Goal: Transaction & Acquisition: Purchase product/service

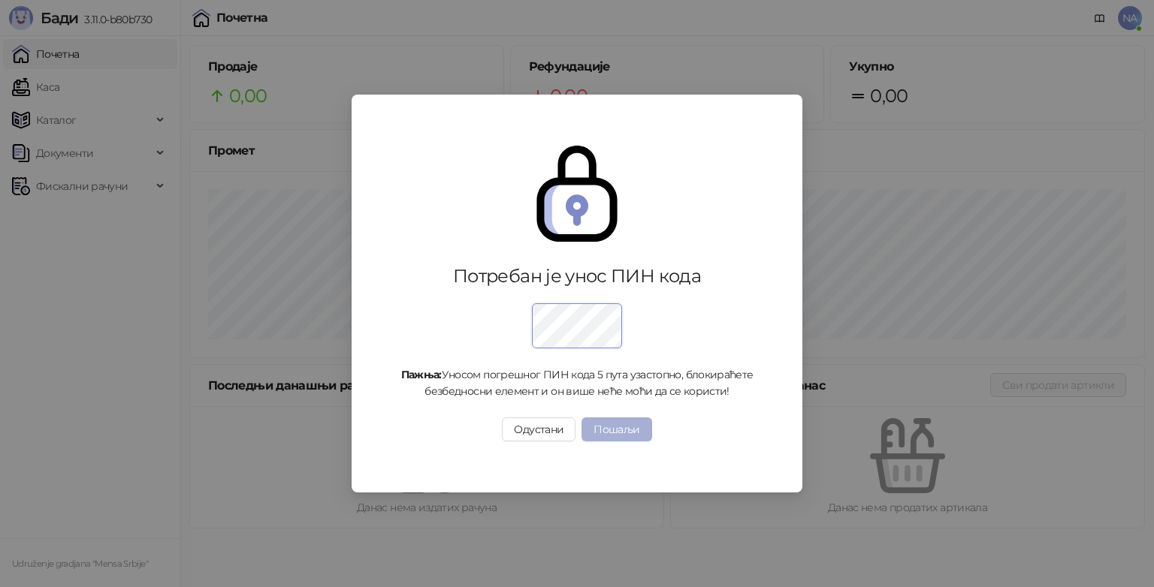
click at [631, 424] on button "Пошаљи" at bounding box center [616, 430] width 70 height 24
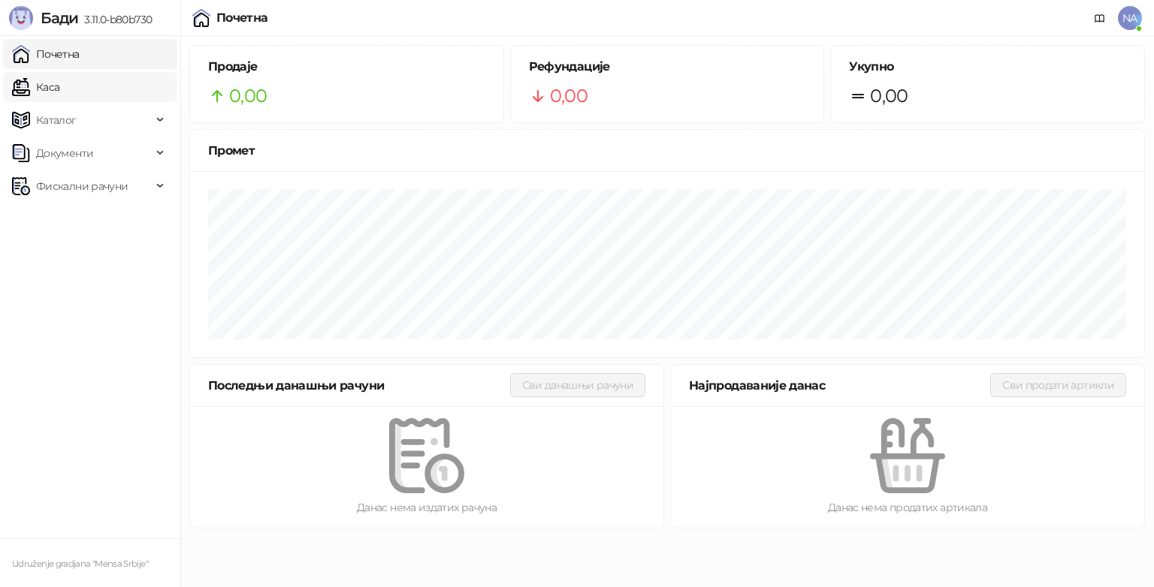
click at [59, 95] on link "Каса" at bounding box center [35, 87] width 47 height 30
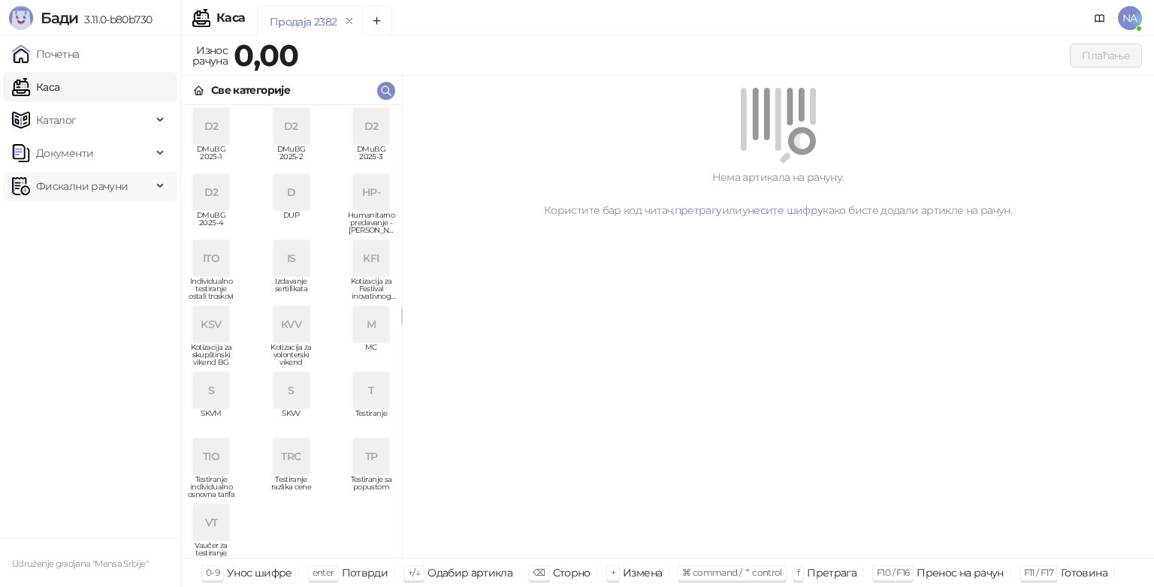
click at [142, 184] on span "Фискални рачуни" at bounding box center [82, 186] width 140 height 30
click at [99, 231] on link "Издати рачуни" at bounding box center [68, 219] width 101 height 30
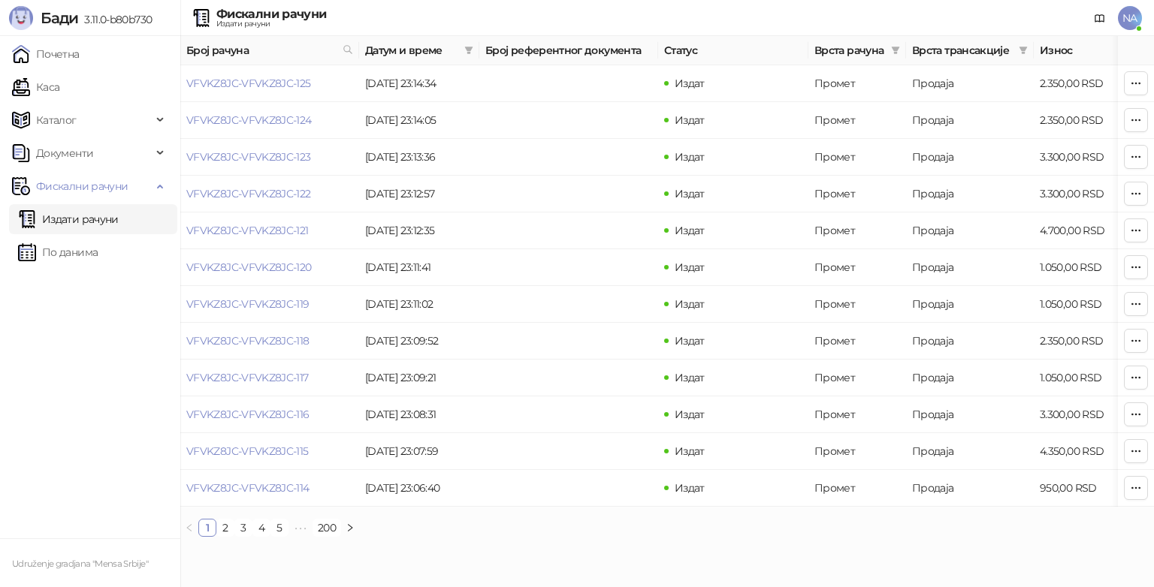
drag, startPoint x: 12, startPoint y: 2, endPoint x: 122, endPoint y: 343, distance: 357.8
click at [122, 343] on ul "Почетна Каса Каталог Документи Фискални рачуни Издати рачуни По данима" at bounding box center [90, 287] width 180 height 503
click at [1139, 17] on span "NA" at bounding box center [1130, 18] width 24 height 24
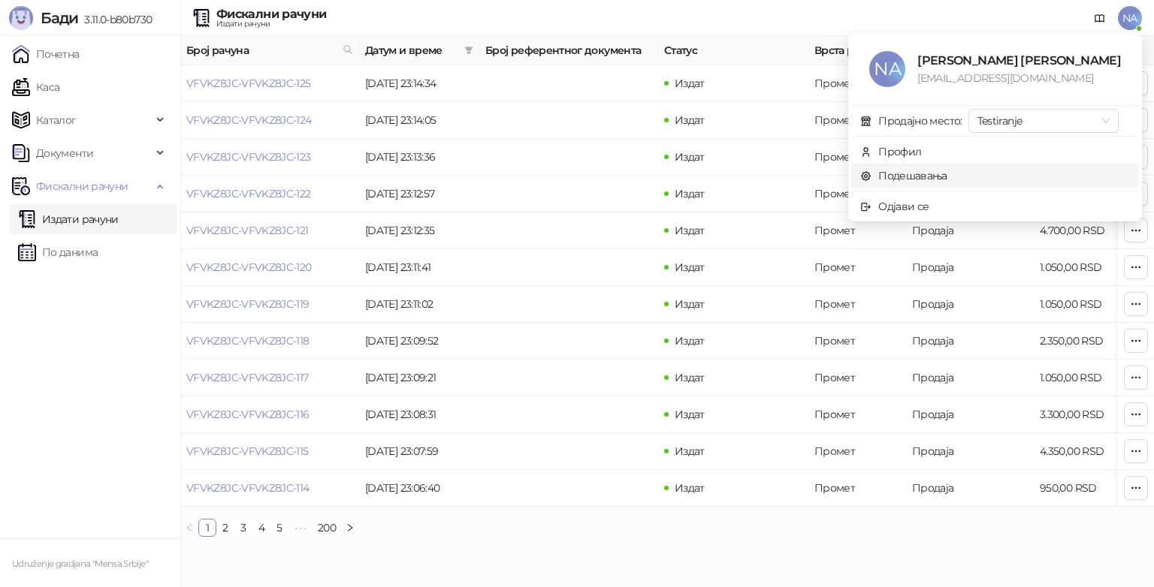
click at [947, 177] on link "Подешавања" at bounding box center [903, 176] width 87 height 14
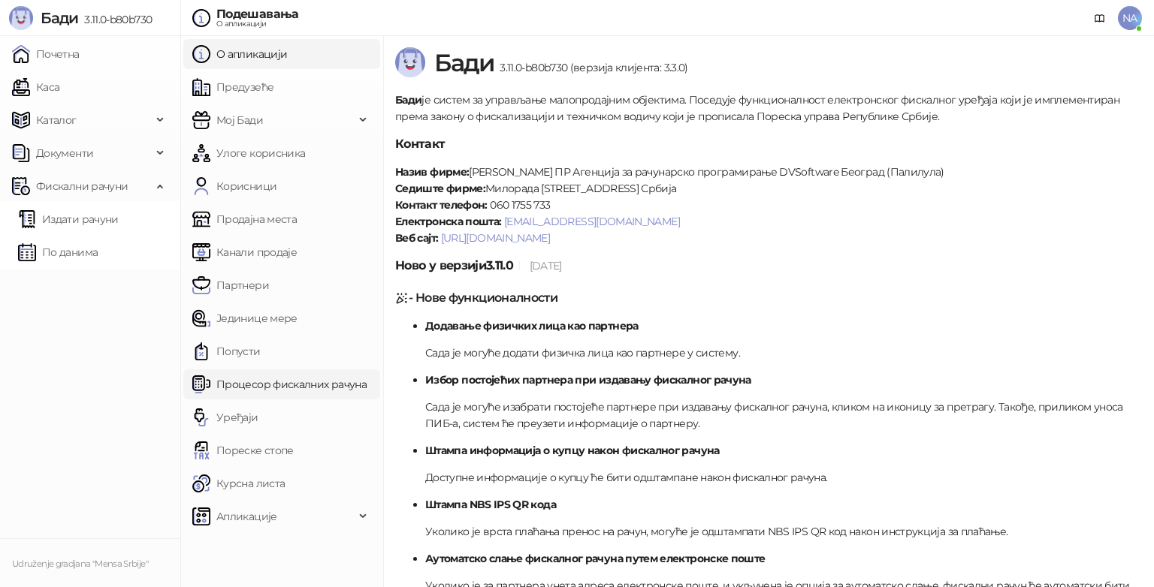
click at [316, 385] on link "Процесор фискалних рачуна" at bounding box center [279, 385] width 174 height 30
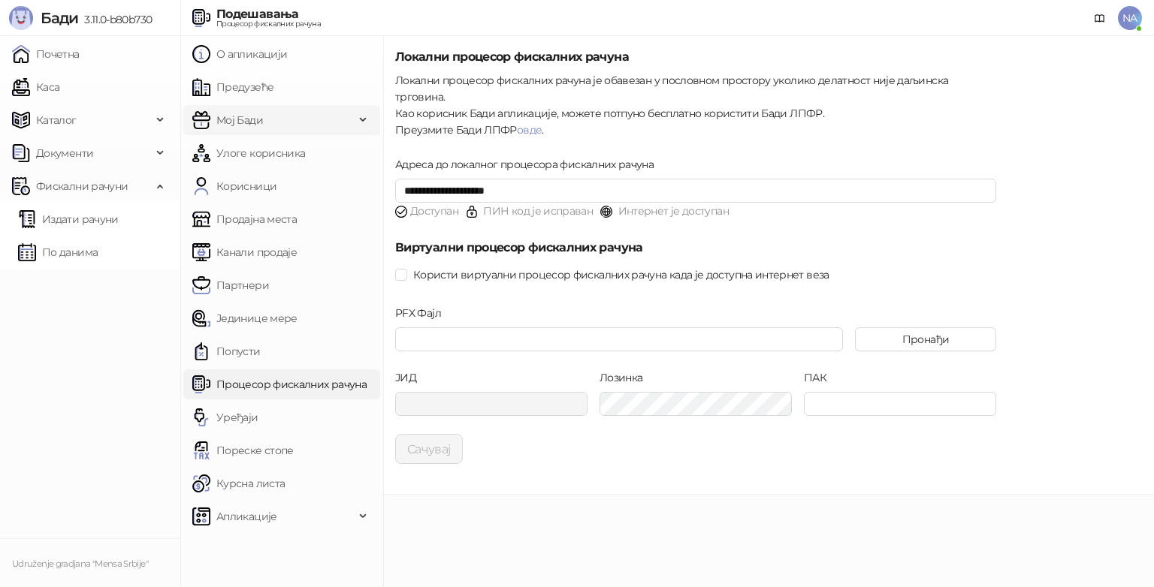
click at [356, 117] on div "Мој Бади" at bounding box center [281, 120] width 197 height 30
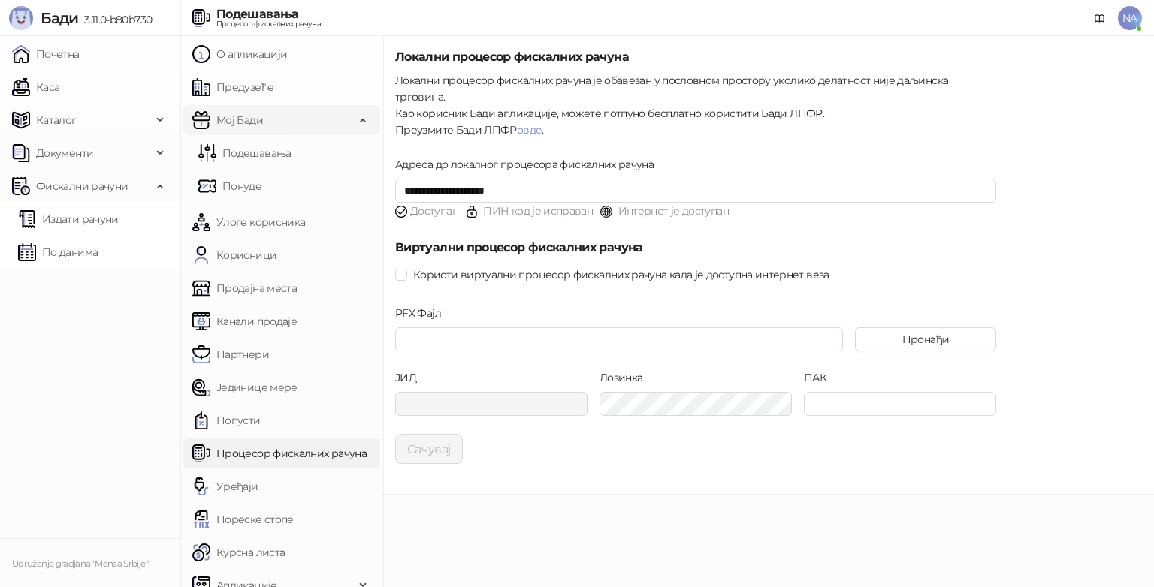
click at [356, 117] on div "Мој Бади" at bounding box center [281, 120] width 197 height 30
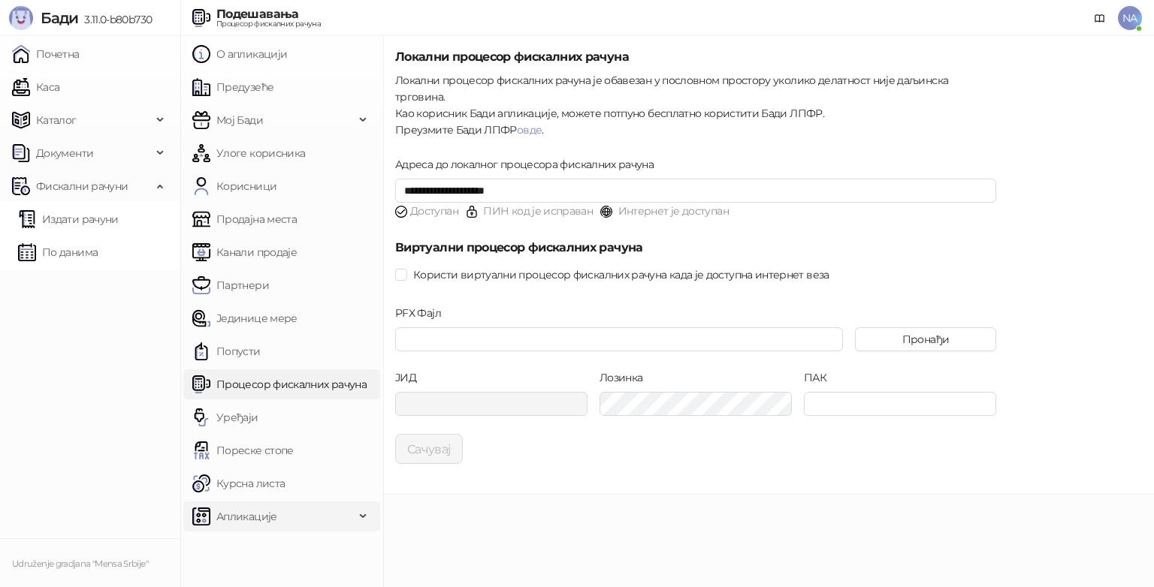
click at [319, 517] on span "Апликације" at bounding box center [273, 517] width 162 height 30
click at [341, 123] on span "Мој Бади" at bounding box center [273, 120] width 162 height 30
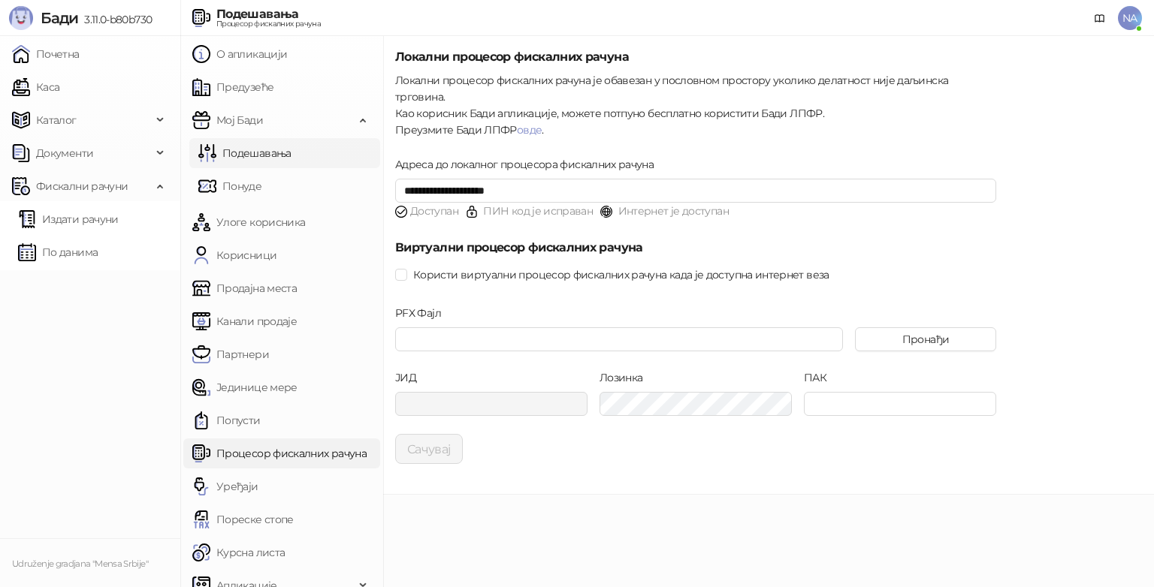
click at [291, 159] on link "Подешавања" at bounding box center [244, 153] width 93 height 30
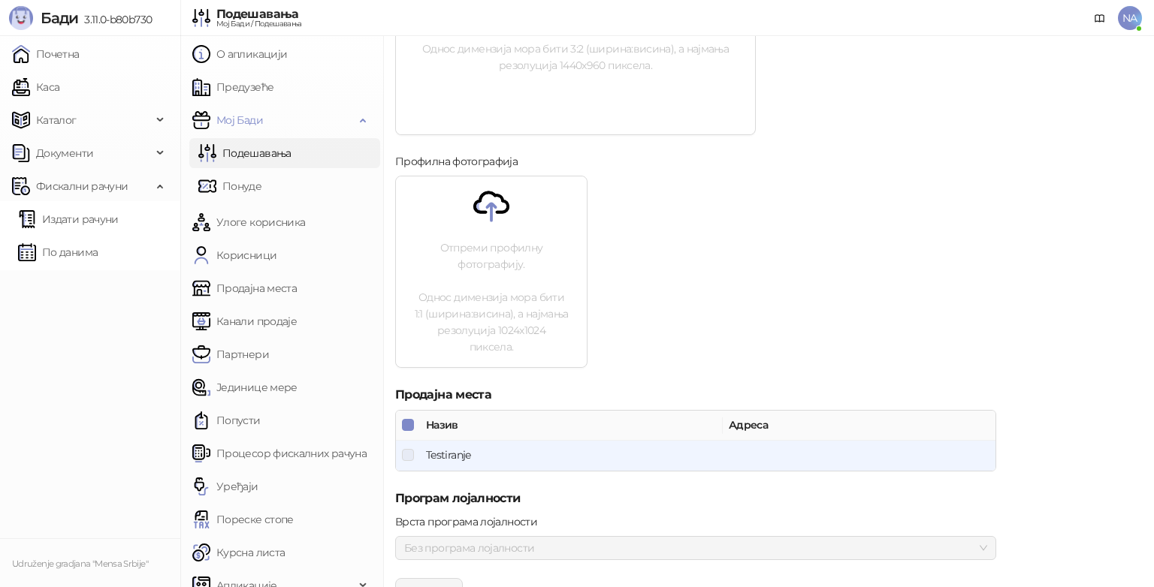
scroll to position [554, 0]
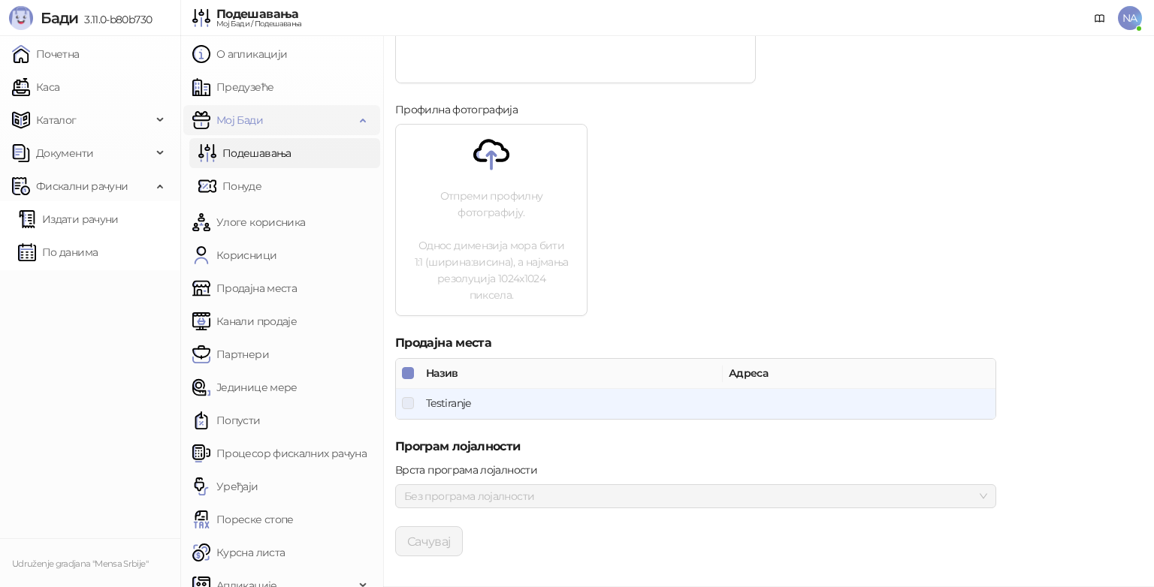
click at [349, 118] on div "Мој Бади" at bounding box center [281, 120] width 197 height 30
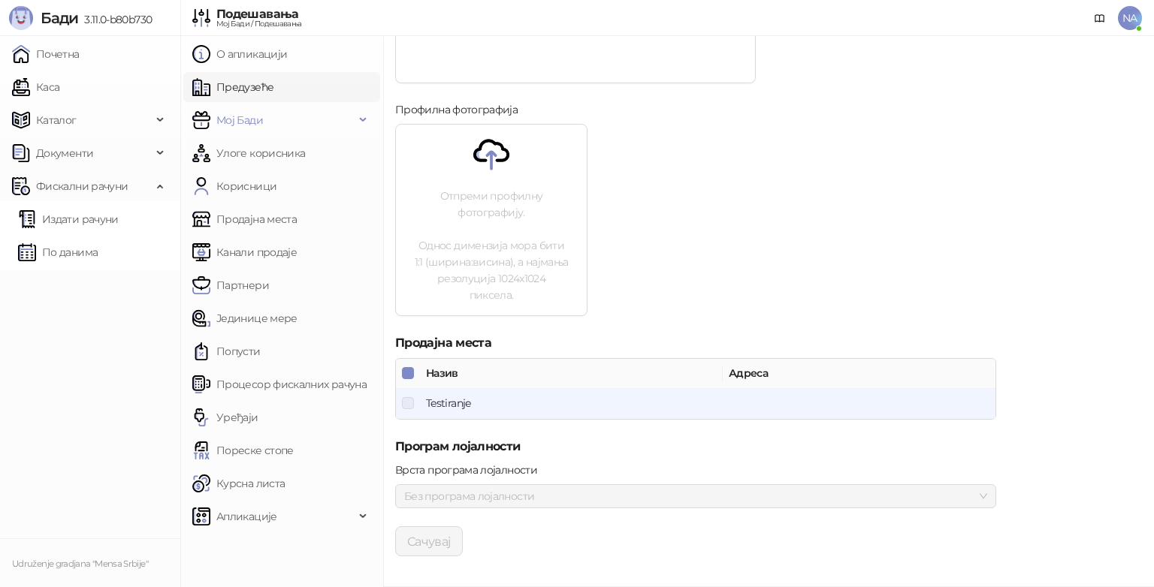
click at [273, 98] on link "Предузеће" at bounding box center [232, 87] width 81 height 30
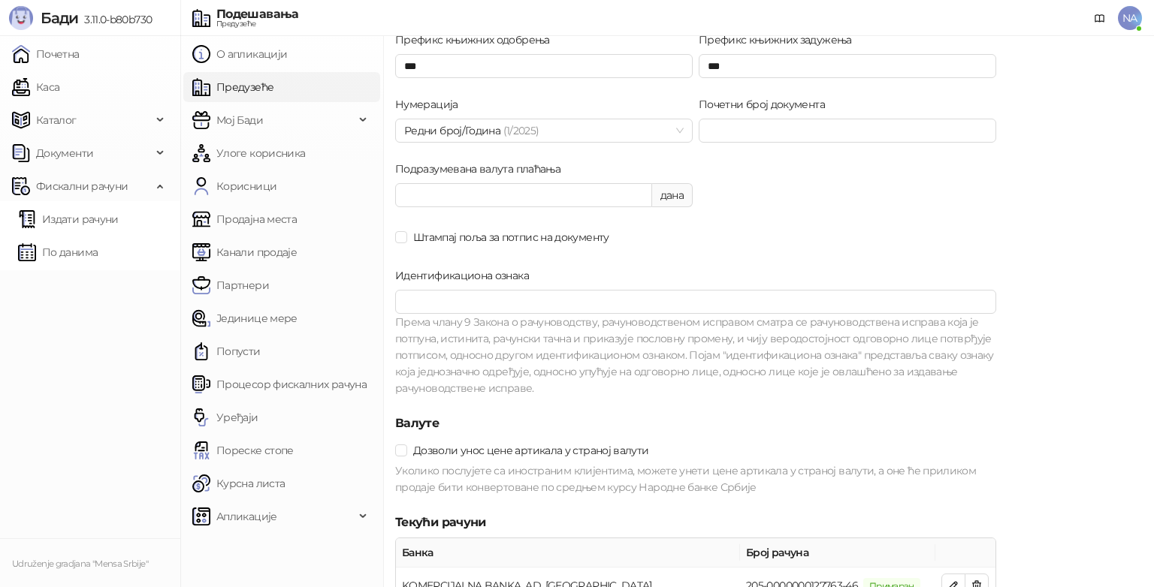
scroll to position [771, 0]
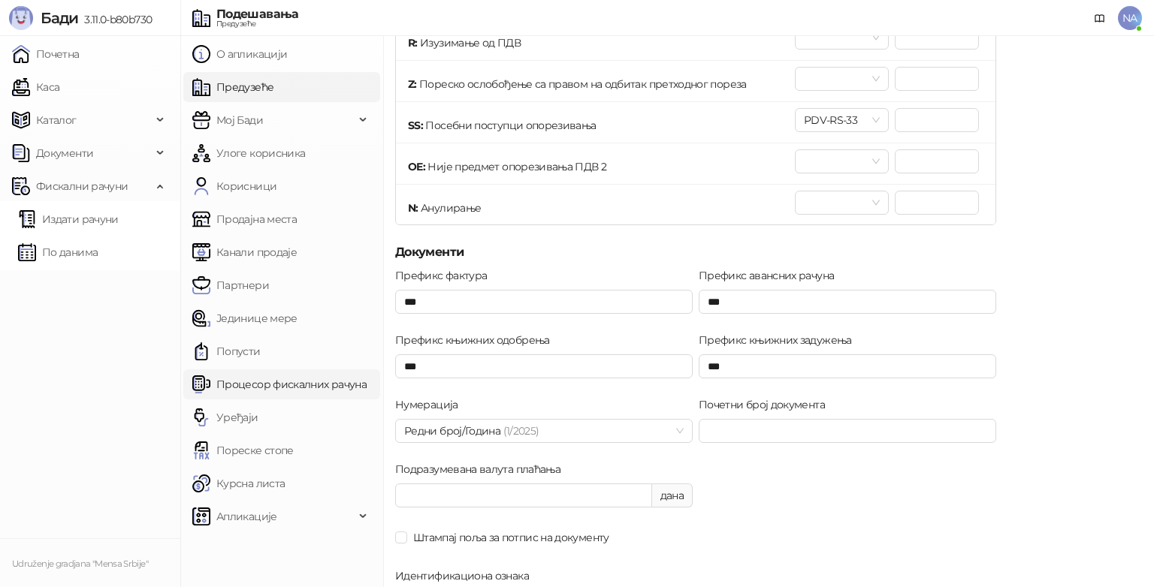
click at [305, 395] on link "Процесор фискалних рачуна" at bounding box center [279, 385] width 174 height 30
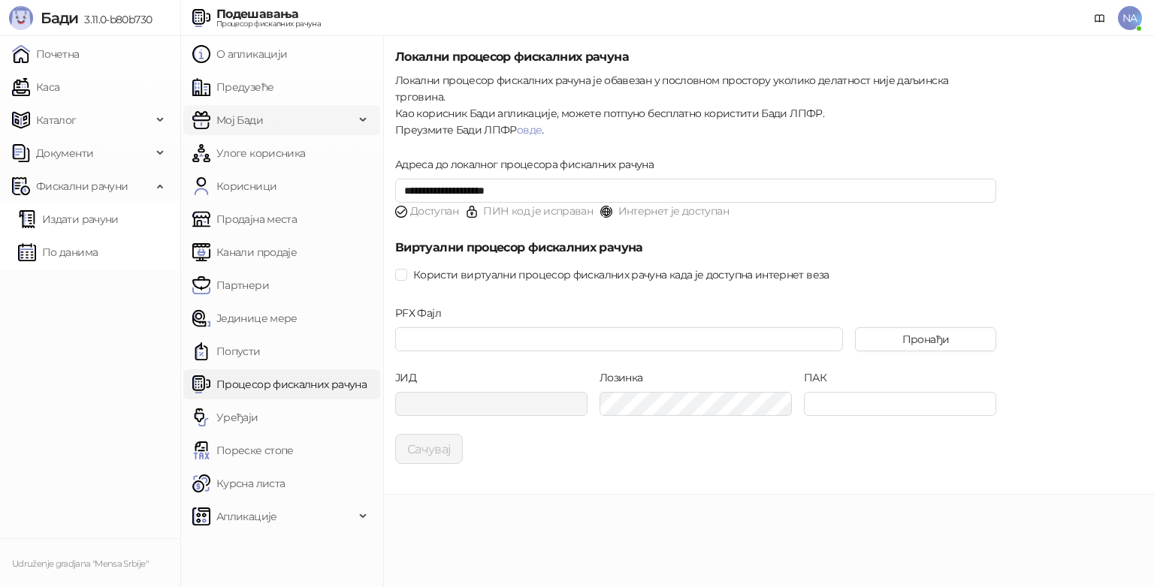
click at [352, 116] on span "Мој Бади" at bounding box center [273, 120] width 162 height 30
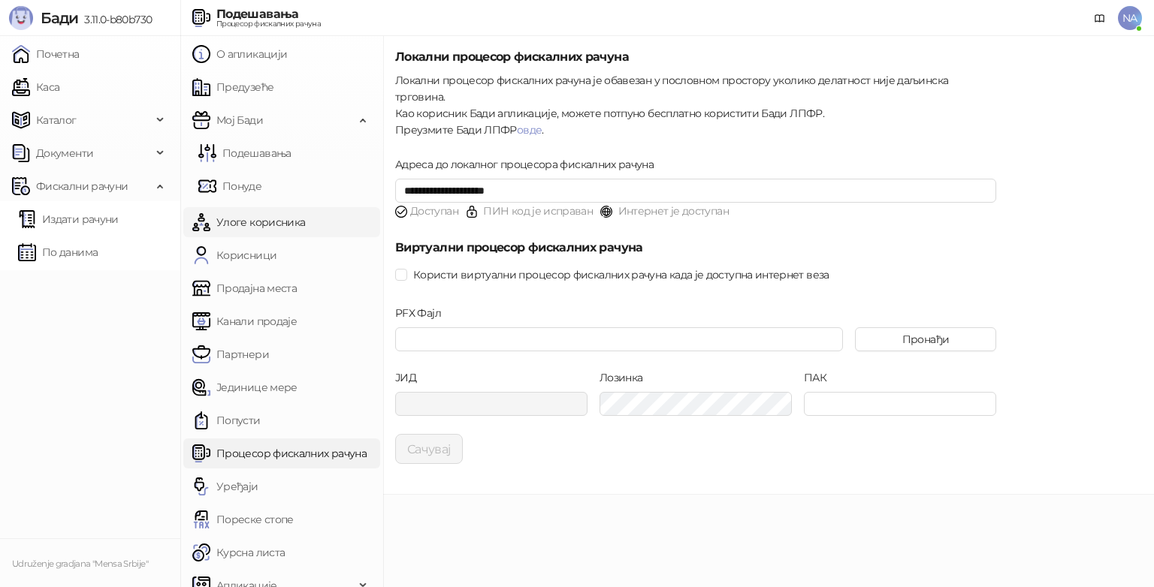
scroll to position [17, 0]
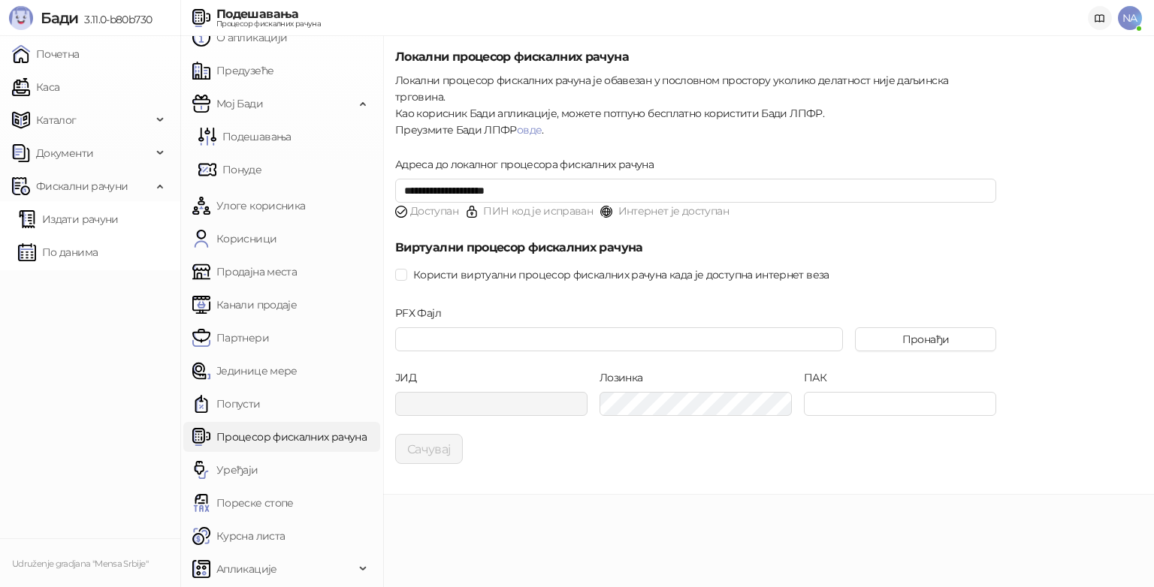
click at [1107, 24] on link at bounding box center [1100, 18] width 24 height 24
click at [1130, 12] on span "NA" at bounding box center [1130, 18] width 24 height 24
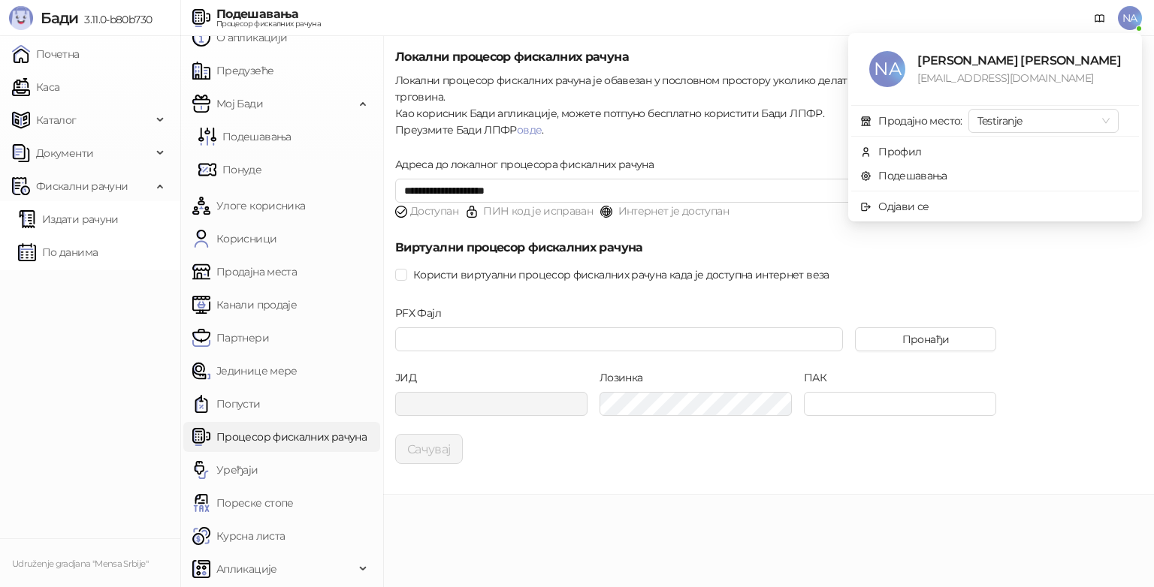
click at [1136, 24] on span "NA" at bounding box center [1130, 18] width 24 height 24
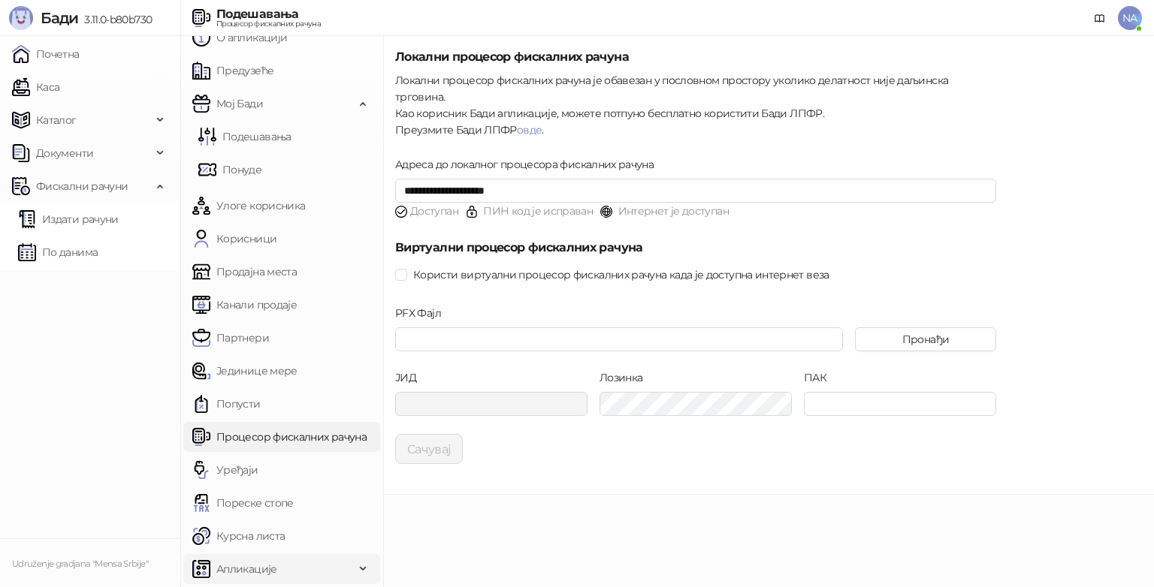
click at [284, 560] on span "Апликације" at bounding box center [273, 569] width 162 height 30
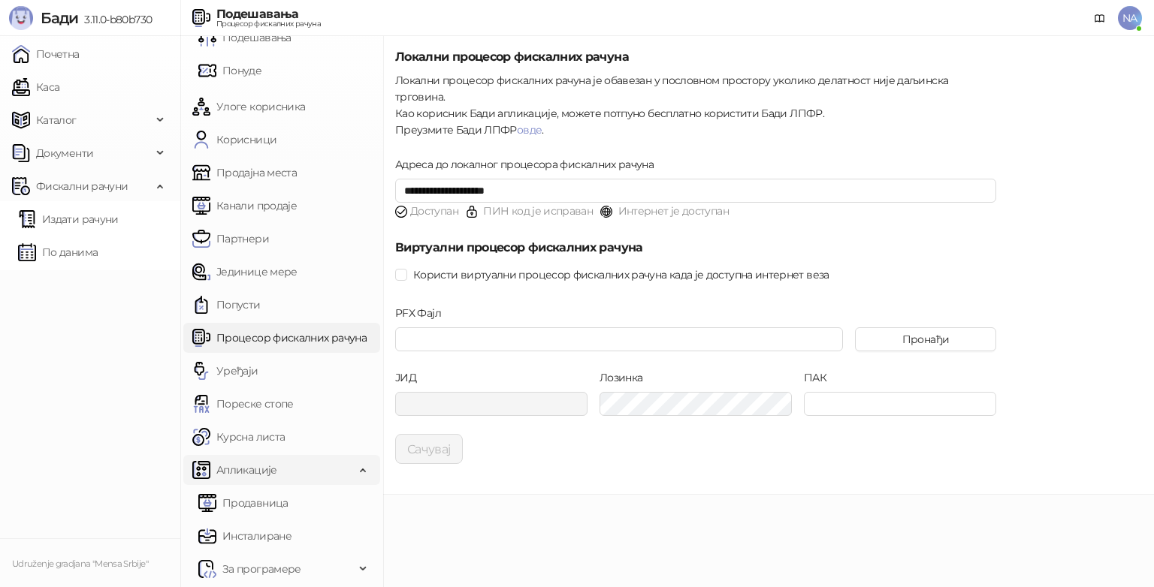
scroll to position [0, 0]
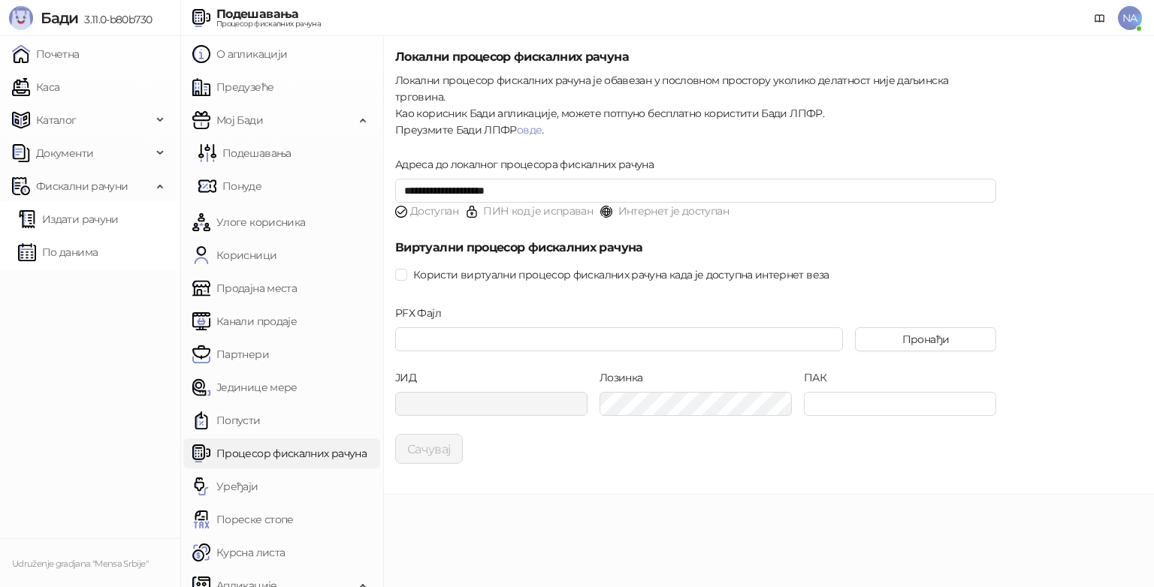
drag, startPoint x: 17, startPoint y: 0, endPoint x: 117, endPoint y: 316, distance: 330.9
click at [117, 316] on ul "Почетна Каса Каталог Документи Фискални рачуни Издати рачуни По данима" at bounding box center [90, 287] width 180 height 503
click at [276, 150] on link "Подешавања" at bounding box center [244, 153] width 93 height 30
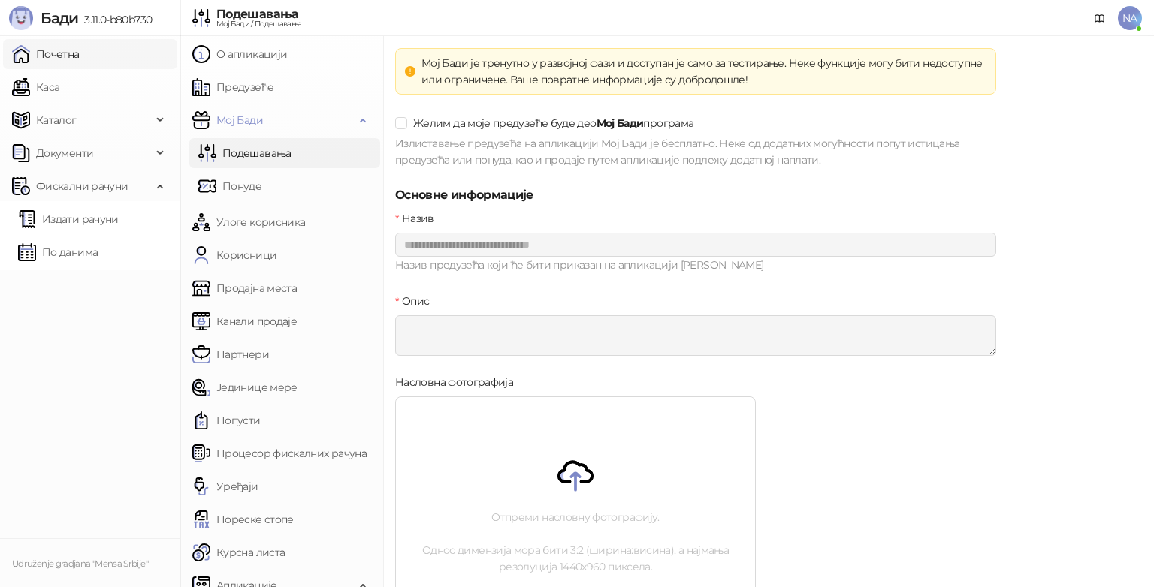
click at [80, 66] on link "Почетна" at bounding box center [46, 54] width 68 height 30
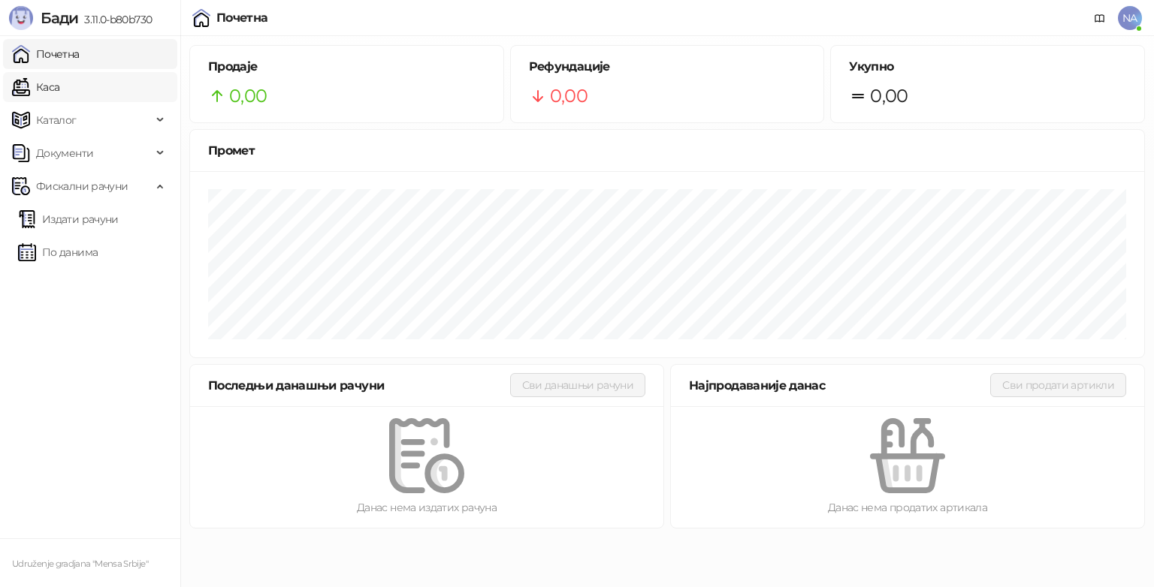
click at [59, 77] on link "Каса" at bounding box center [35, 87] width 47 height 30
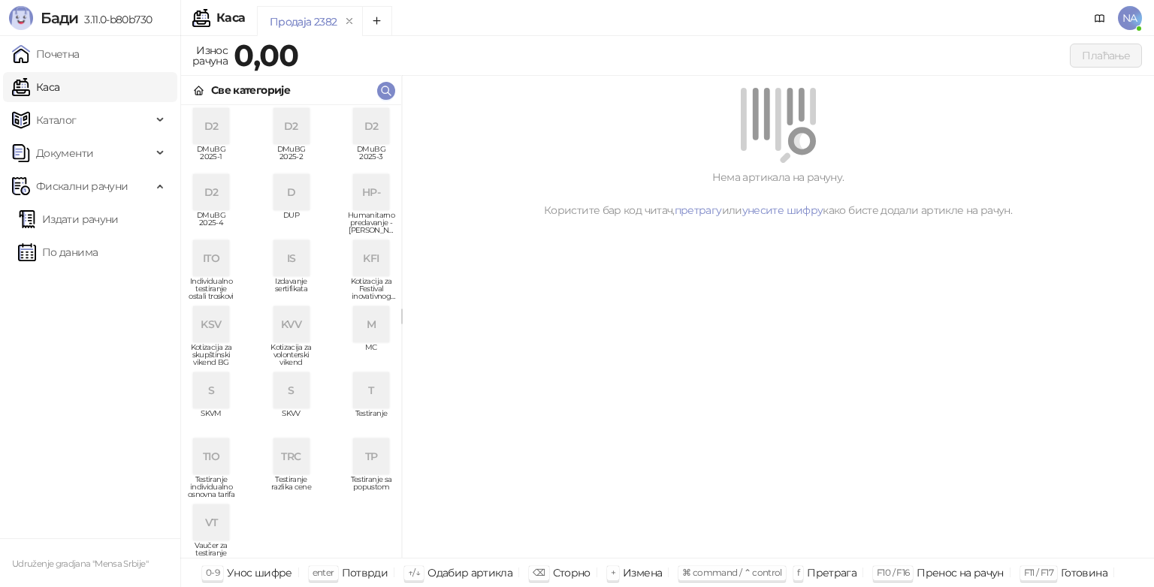
click at [214, 134] on div "D2" at bounding box center [211, 126] width 36 height 36
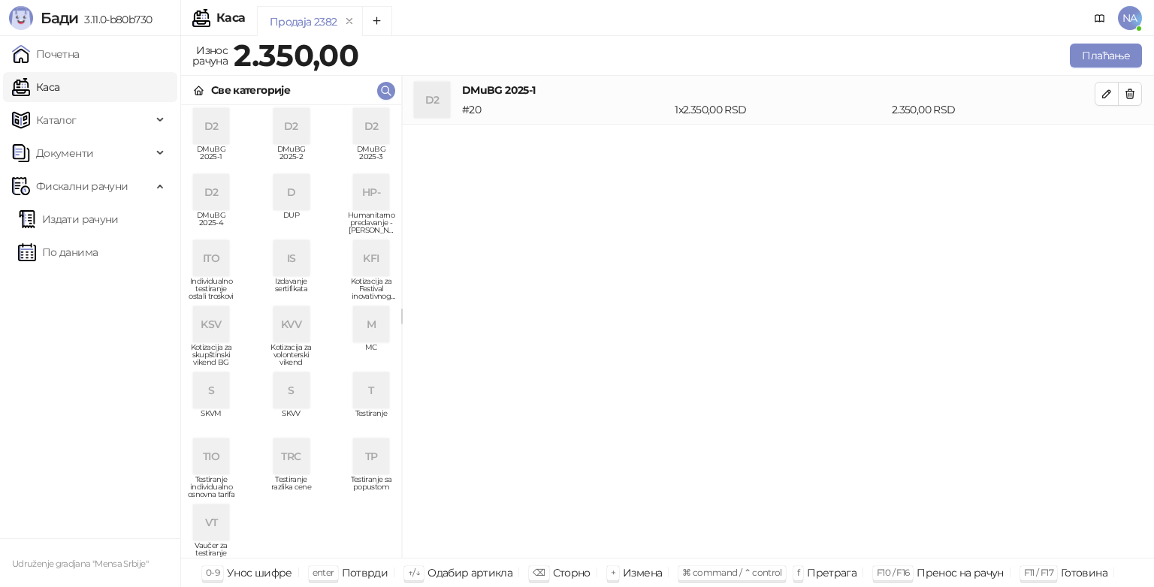
click at [300, 139] on div "D2" at bounding box center [291, 126] width 36 height 36
click at [358, 136] on div "D2" at bounding box center [371, 126] width 36 height 36
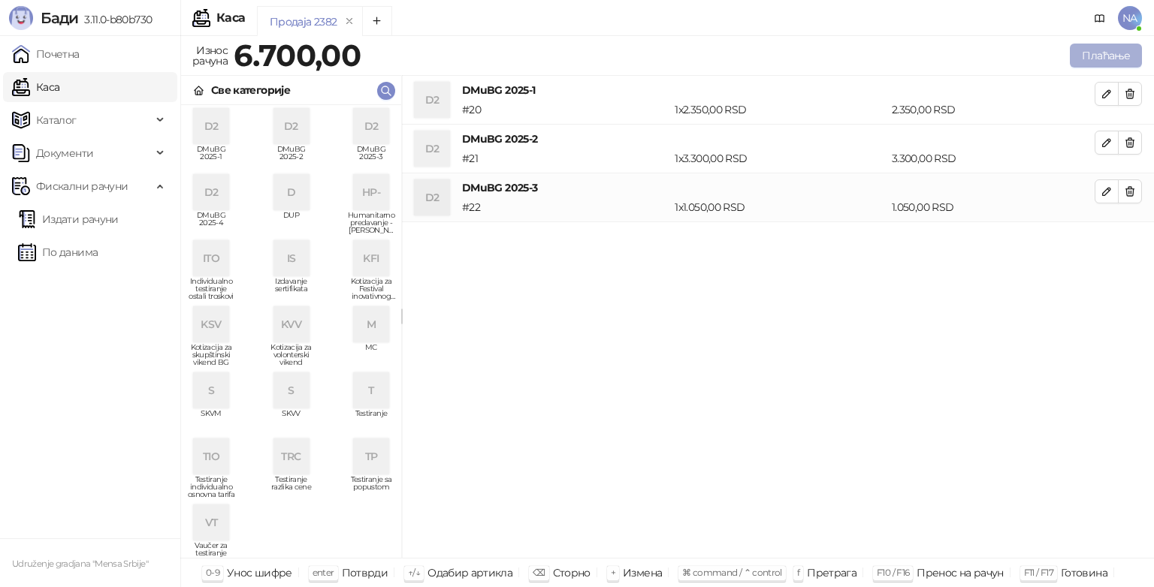
click at [1088, 50] on button "Плаћање" at bounding box center [1106, 56] width 72 height 24
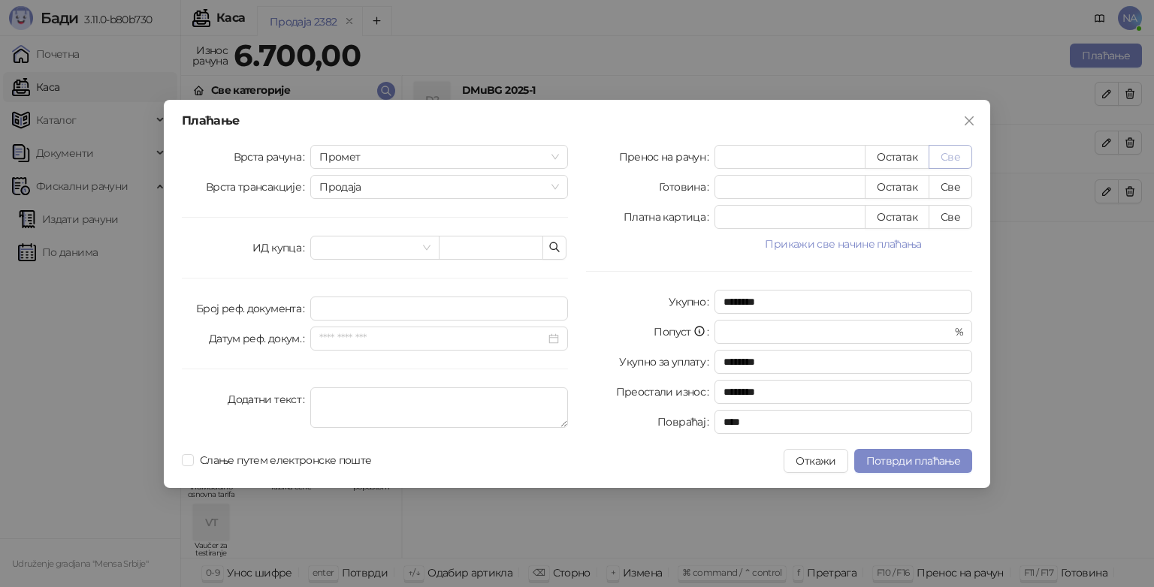
click at [953, 155] on button "Све" at bounding box center [950, 157] width 44 height 24
type input "****"
click at [877, 247] on button "Прикажи све начине плаћања" at bounding box center [843, 244] width 258 height 18
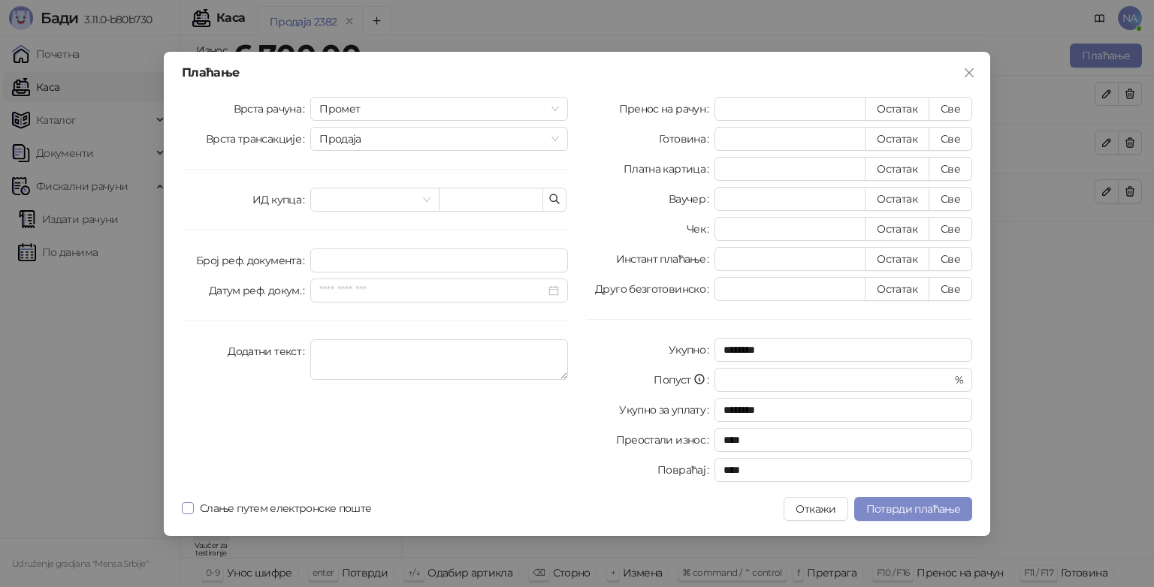
click at [351, 509] on span "Слање путем електронске поште" at bounding box center [285, 508] width 183 height 17
click at [913, 510] on span "Потврди плаћање" at bounding box center [913, 510] width 94 height 14
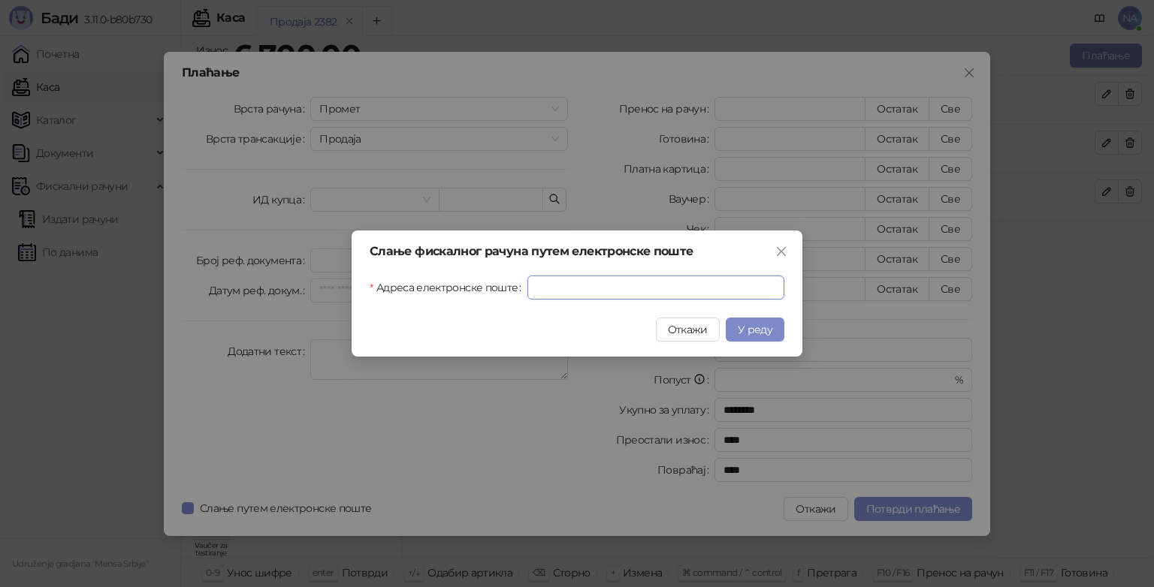
click at [585, 291] on input "Адреса електронске поште" at bounding box center [655, 288] width 257 height 24
paste input "**********"
type input "**********"
click at [756, 340] on button "У реду" at bounding box center [755, 330] width 59 height 24
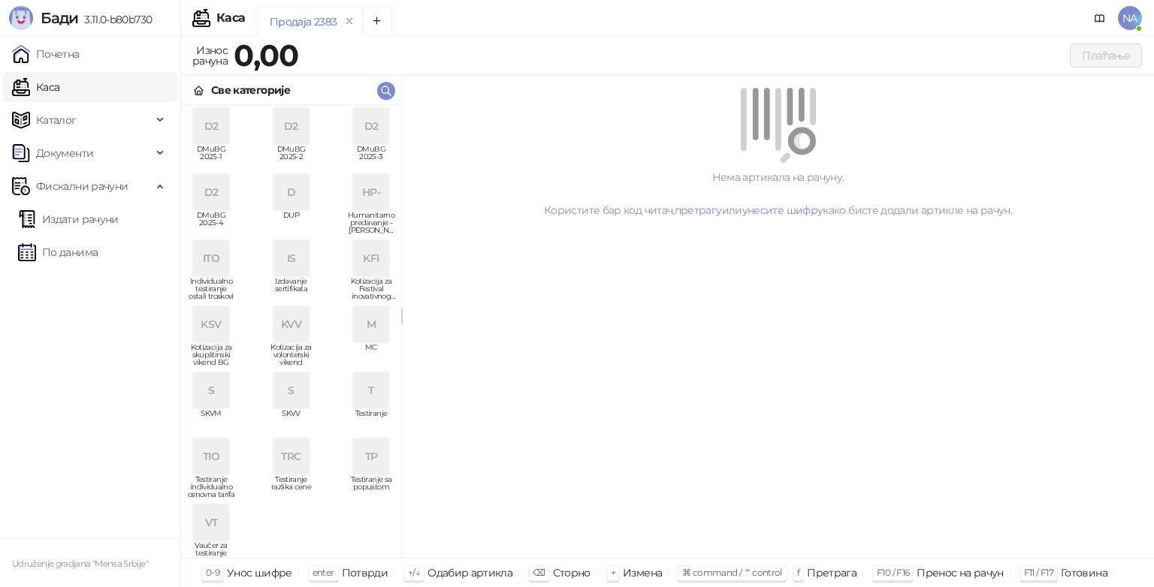
click at [212, 132] on div "D2" at bounding box center [211, 126] width 36 height 36
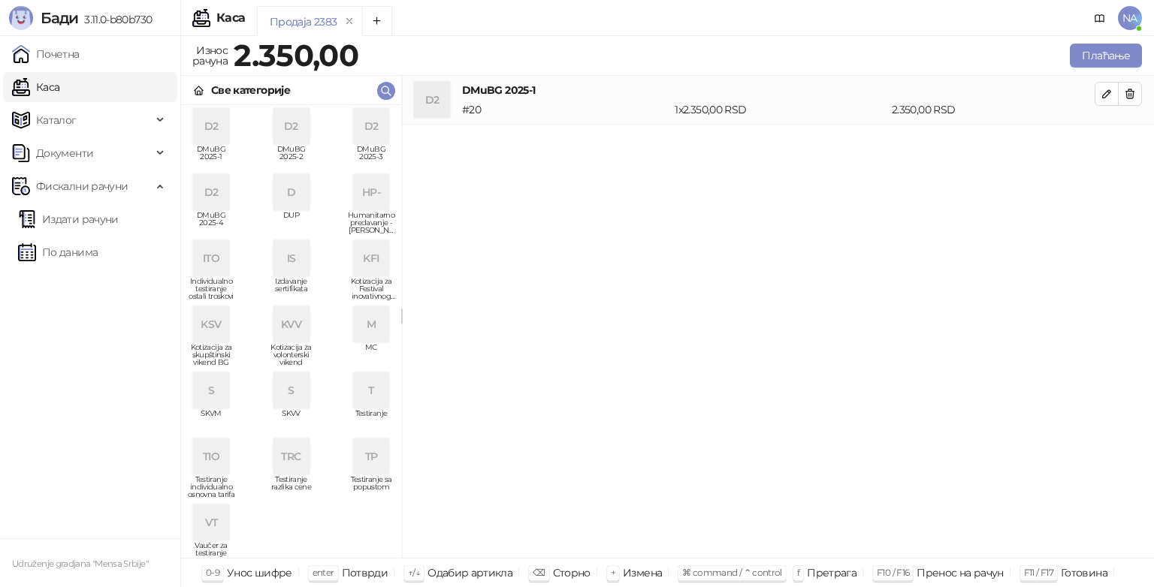
click at [297, 135] on div "D2" at bounding box center [291, 126] width 36 height 36
click at [353, 143] on div "D2" at bounding box center [371, 126] width 36 height 36
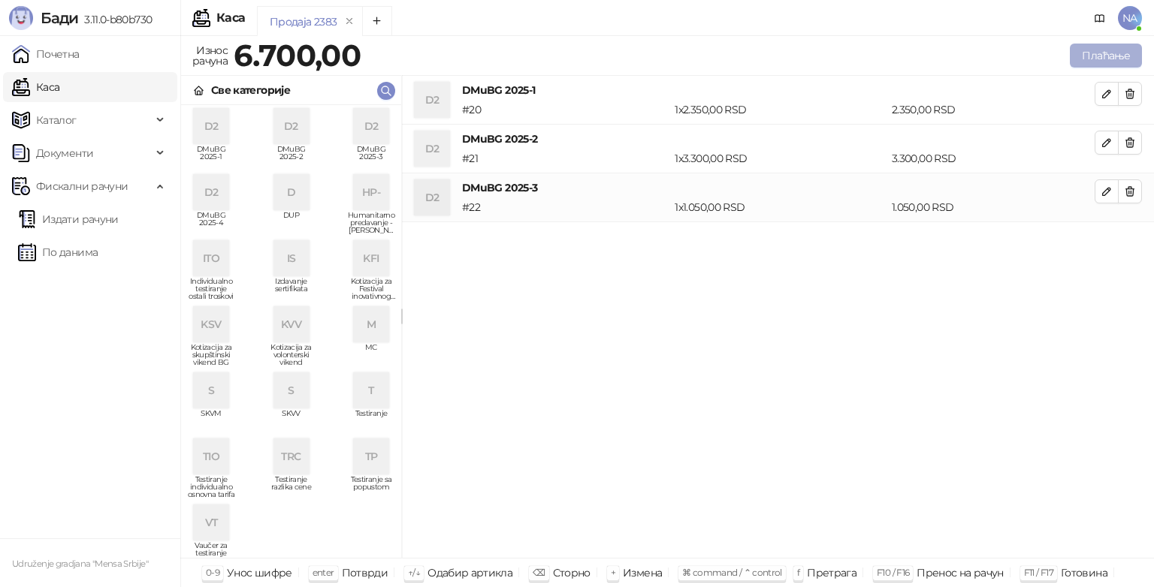
click at [1094, 50] on button "Плаћање" at bounding box center [1106, 56] width 72 height 24
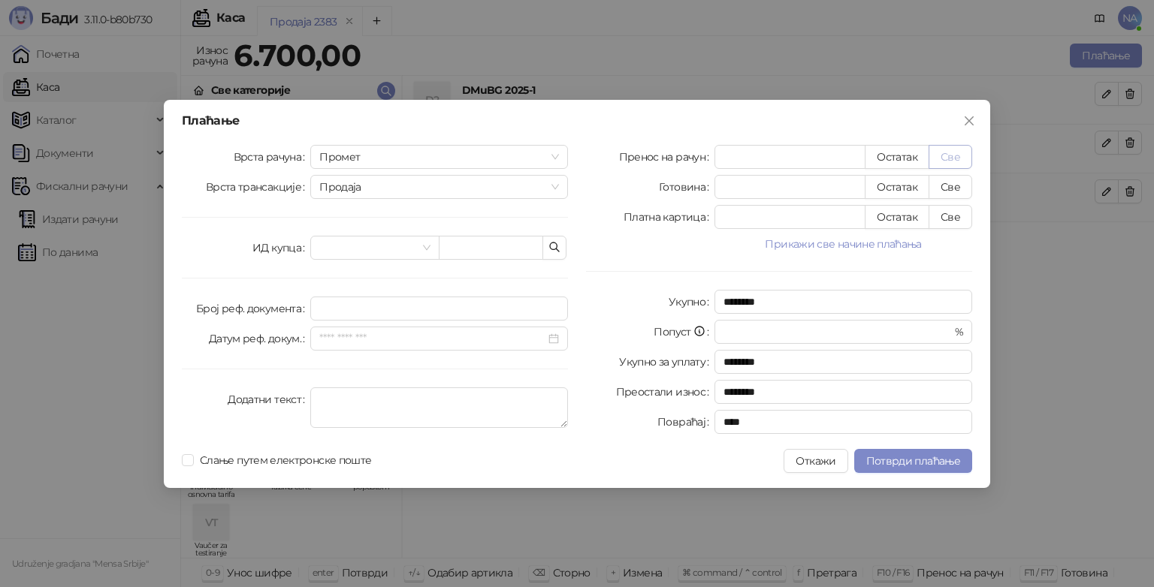
click at [949, 153] on button "Све" at bounding box center [950, 157] width 44 height 24
type input "****"
click at [320, 452] on span "Слање путем електронске поште" at bounding box center [285, 460] width 183 height 17
click at [892, 456] on span "Потврди плаћање" at bounding box center [913, 461] width 94 height 14
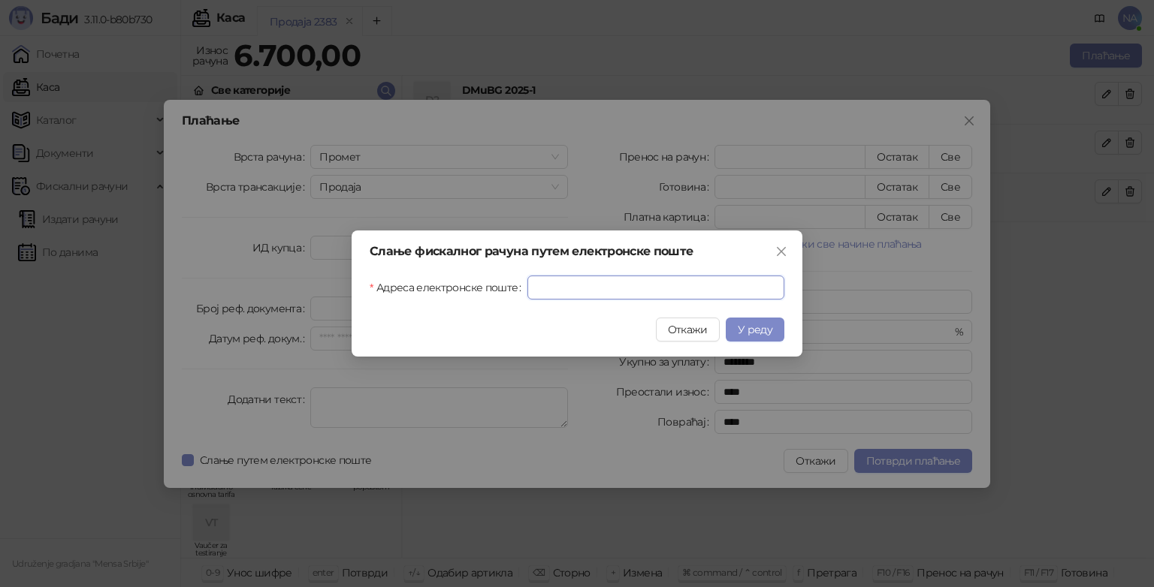
click at [675, 279] on input "Адреса електронске поште" at bounding box center [655, 288] width 257 height 24
paste input "**********"
type input "**********"
click at [745, 322] on button "У реду" at bounding box center [755, 330] width 59 height 24
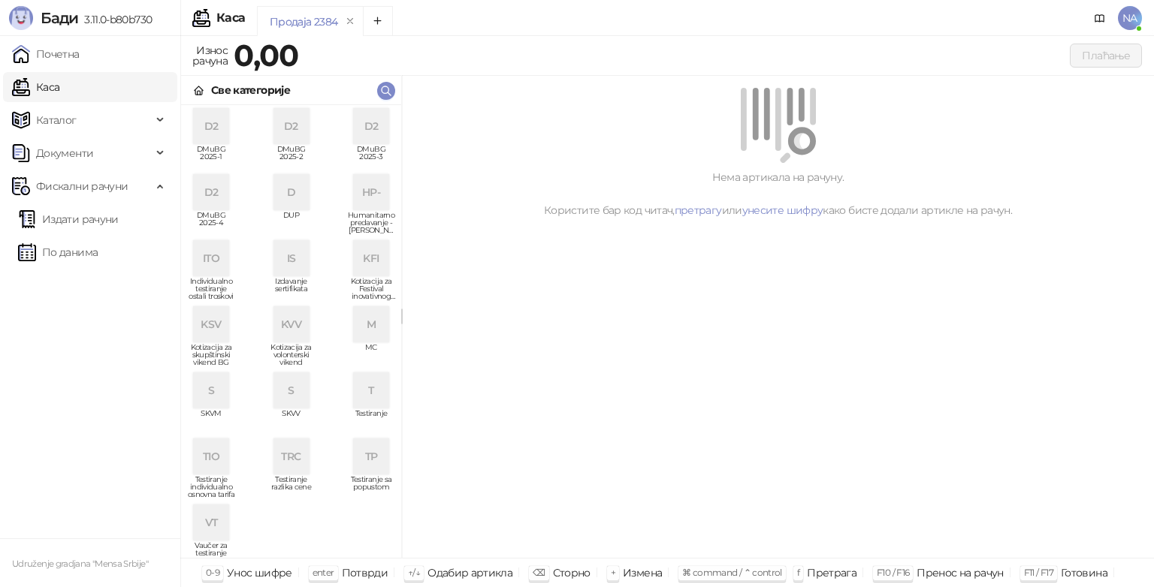
click at [214, 123] on div "D2" at bounding box center [211, 126] width 36 height 36
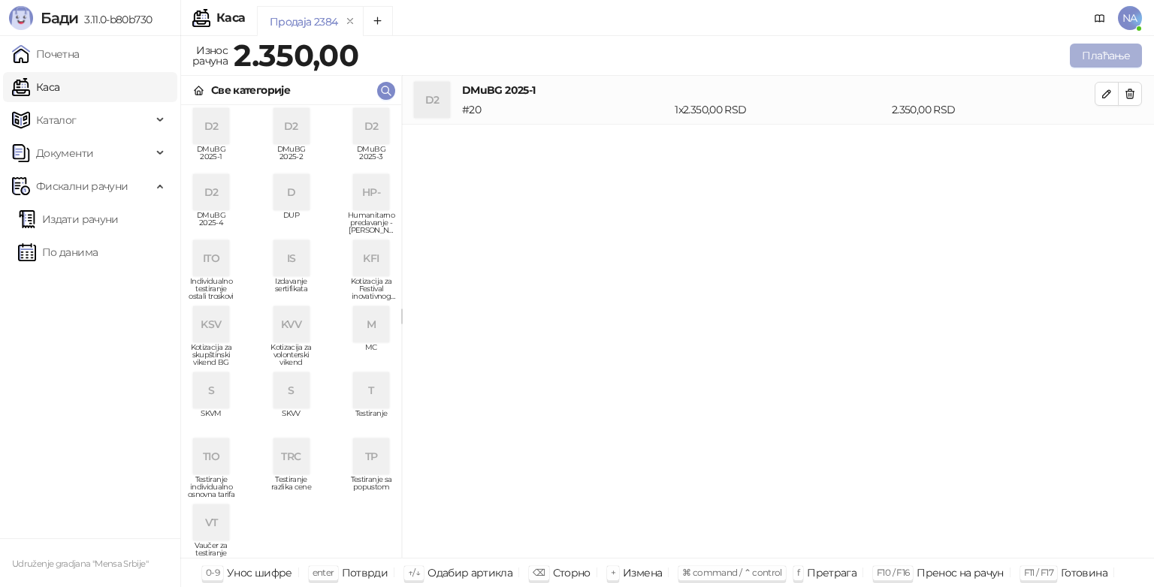
click at [1098, 62] on button "Плаћање" at bounding box center [1106, 56] width 72 height 24
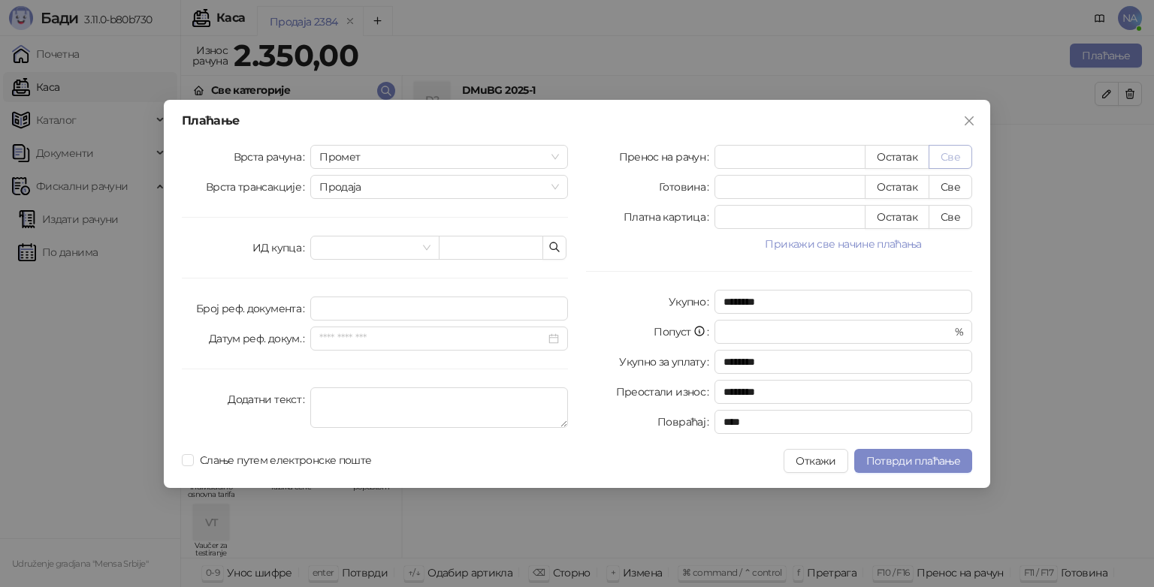
click at [962, 151] on button "Све" at bounding box center [950, 157] width 44 height 24
type input "****"
click at [335, 460] on span "Слање путем електронске поште" at bounding box center [285, 460] width 183 height 17
click at [910, 457] on span "Потврди плаћање" at bounding box center [913, 461] width 94 height 14
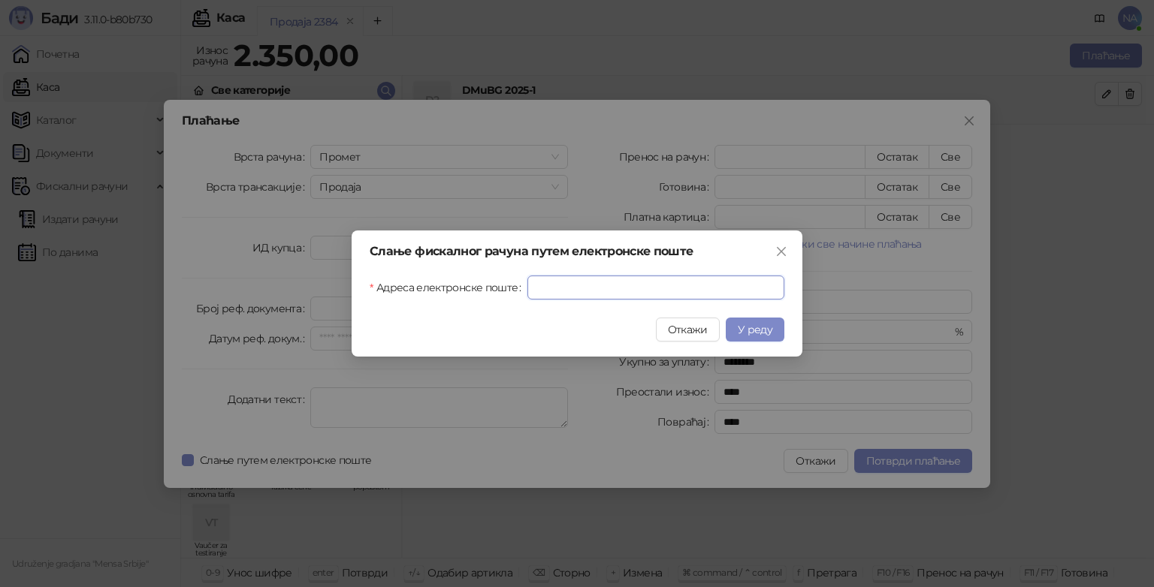
click at [595, 279] on input "Адреса електронске поште" at bounding box center [655, 288] width 257 height 24
paste input "**********"
type input "**********"
click at [755, 327] on span "У реду" at bounding box center [755, 330] width 35 height 14
